Goal: Navigation & Orientation: Find specific page/section

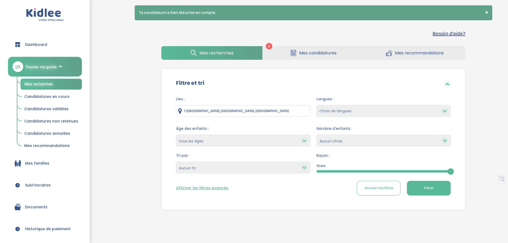
click at [285, 50] on link "Mes candidatures" at bounding box center [313, 53] width 101 height 14
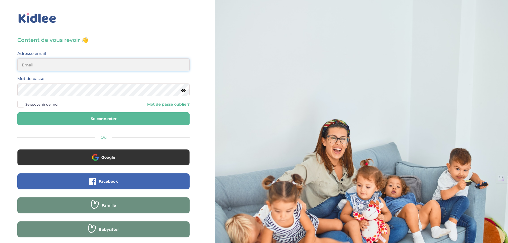
click at [133, 64] on input "email" at bounding box center [103, 64] width 172 height 13
type input "linatimsi73@gmail.com"
click at [107, 116] on button "Se connecter" at bounding box center [103, 118] width 172 height 13
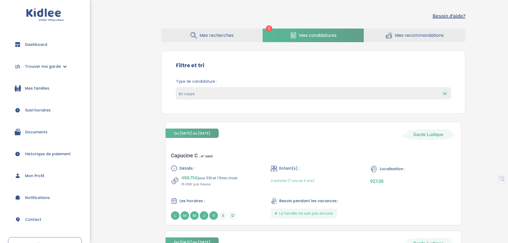
click at [420, 33] on span "Mes recommandations" at bounding box center [419, 35] width 49 height 7
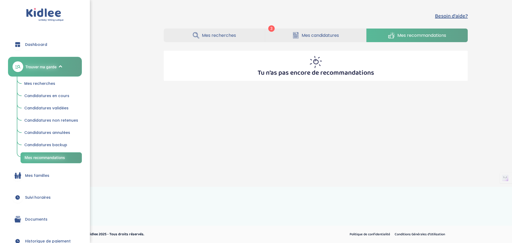
click at [326, 32] on span "Mes candidatures" at bounding box center [320, 35] width 37 height 7
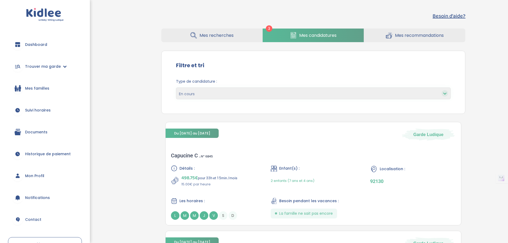
click at [43, 45] on span "Dashboard" at bounding box center [36, 45] width 22 height 6
